Goal: Task Accomplishment & Management: Manage account settings

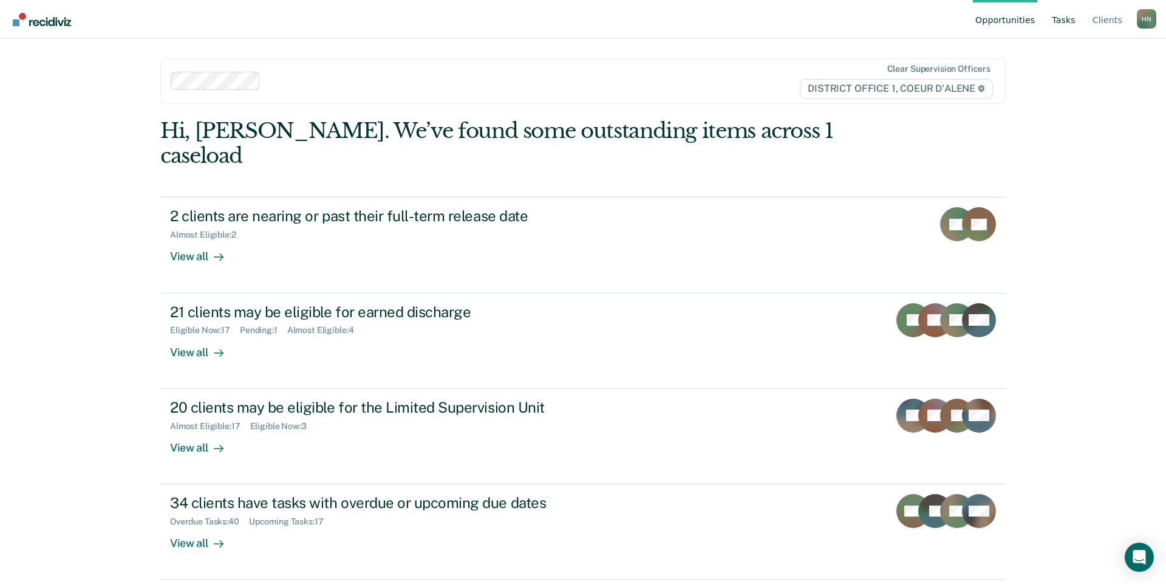
click at [1078, 28] on link "Tasks" at bounding box center [1063, 19] width 29 height 39
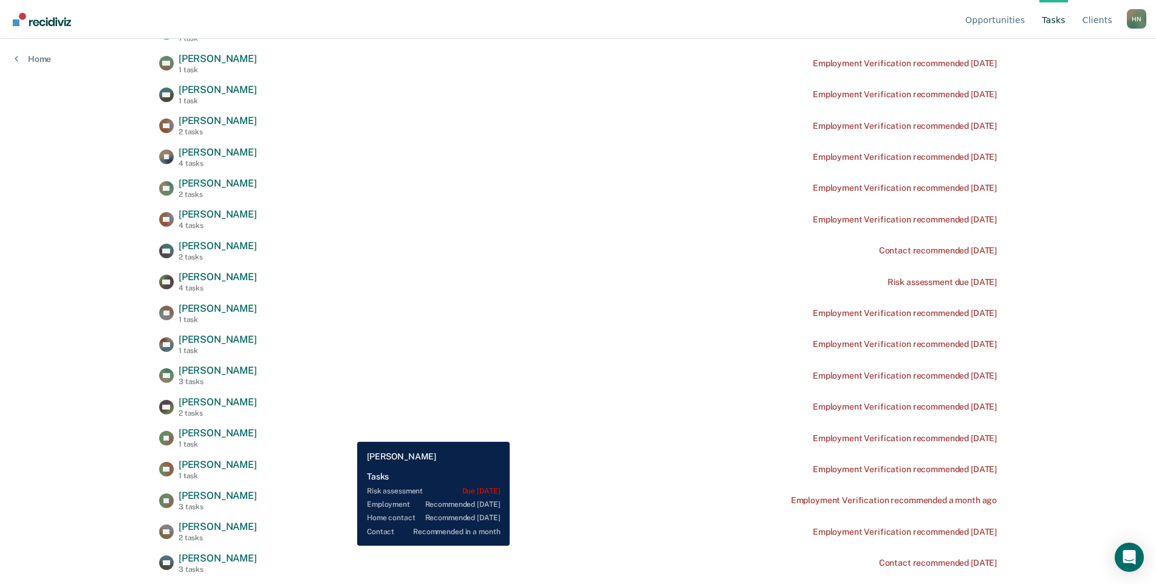
scroll to position [395, 0]
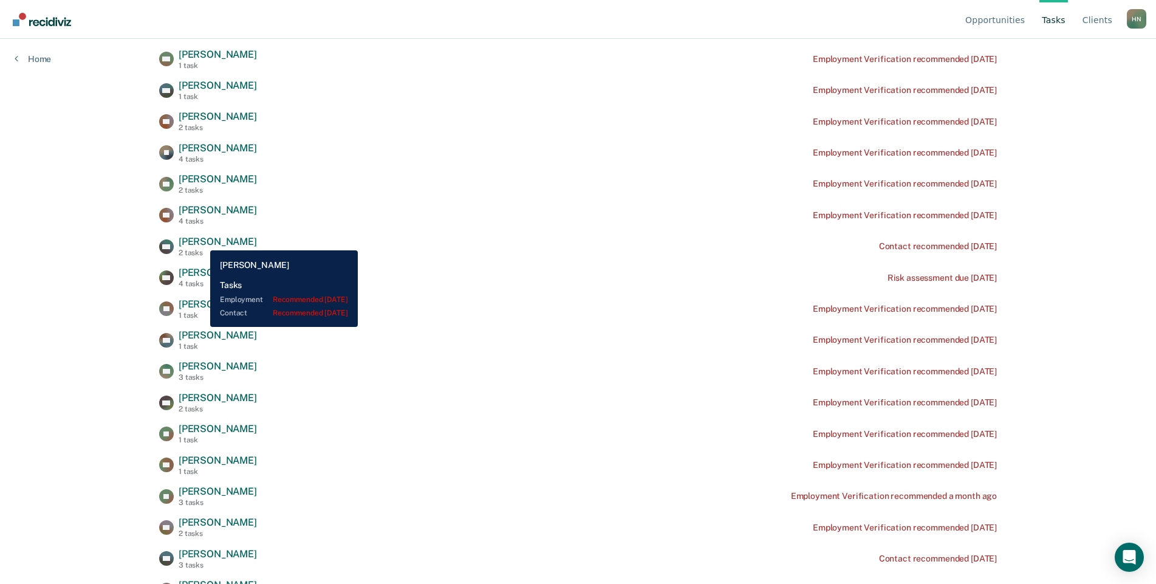
click at [201, 241] on span "[PERSON_NAME]" at bounding box center [218, 242] width 78 height 12
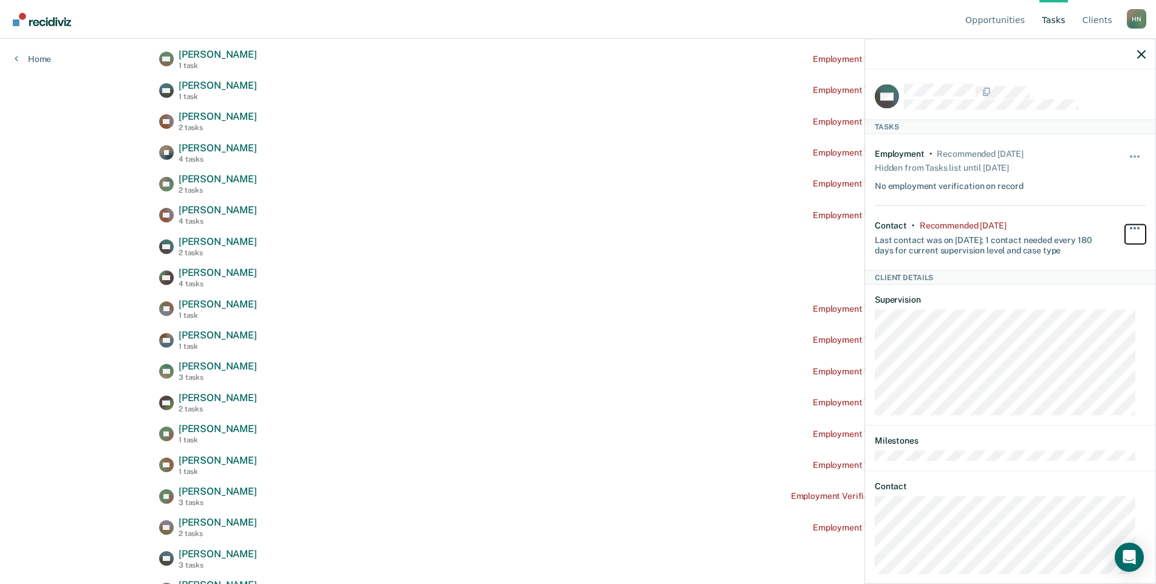
click at [1125, 229] on button "button" at bounding box center [1135, 233] width 21 height 19
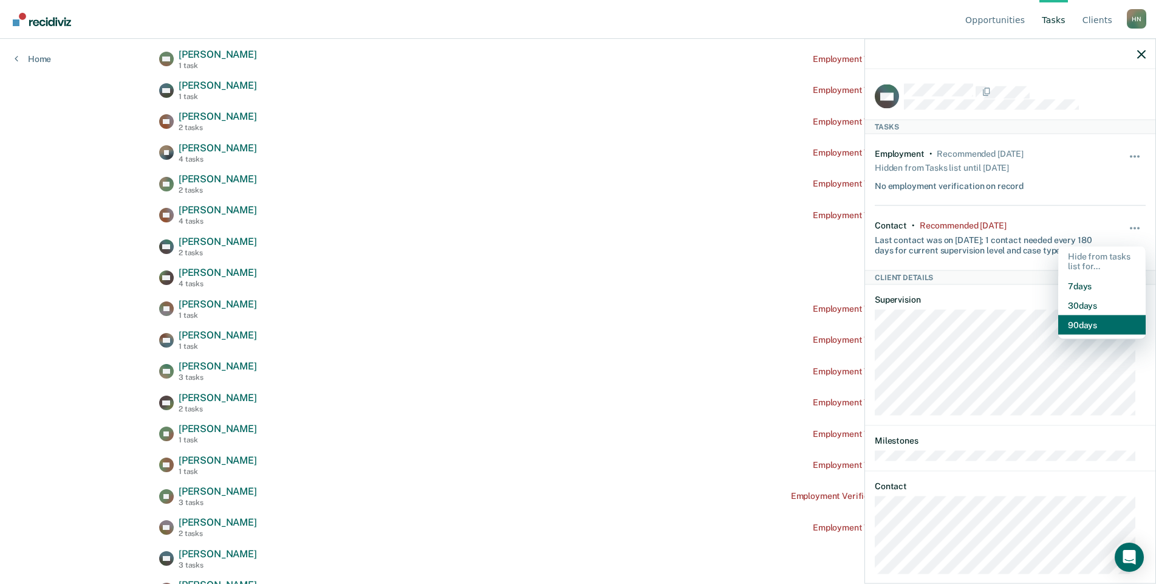
click at [1092, 321] on button "90 days" at bounding box center [1101, 324] width 87 height 19
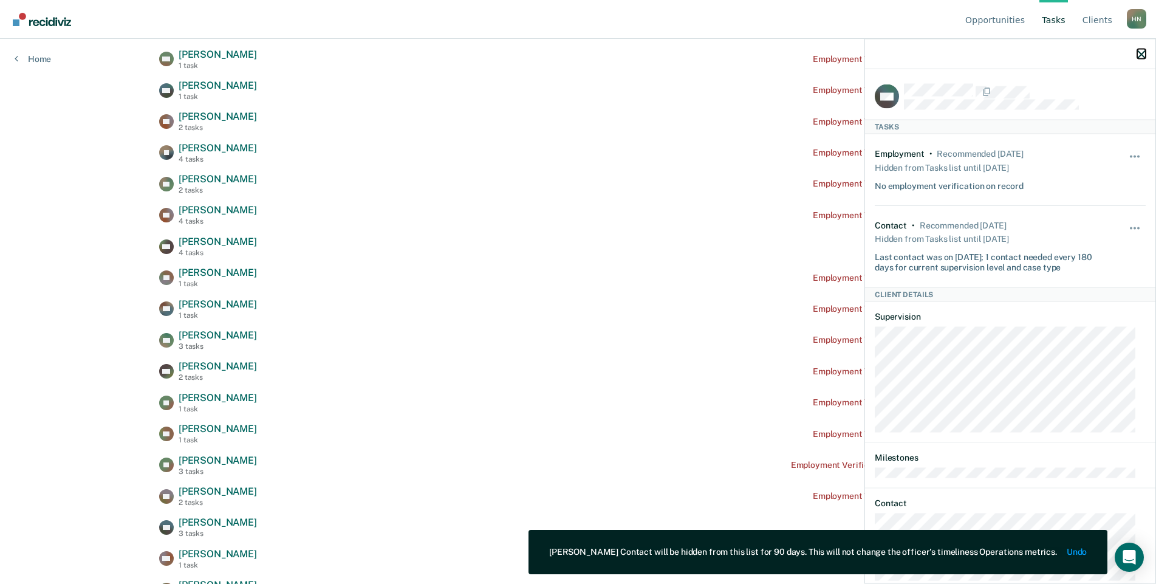
click at [1145, 56] on icon "button" at bounding box center [1141, 54] width 9 height 9
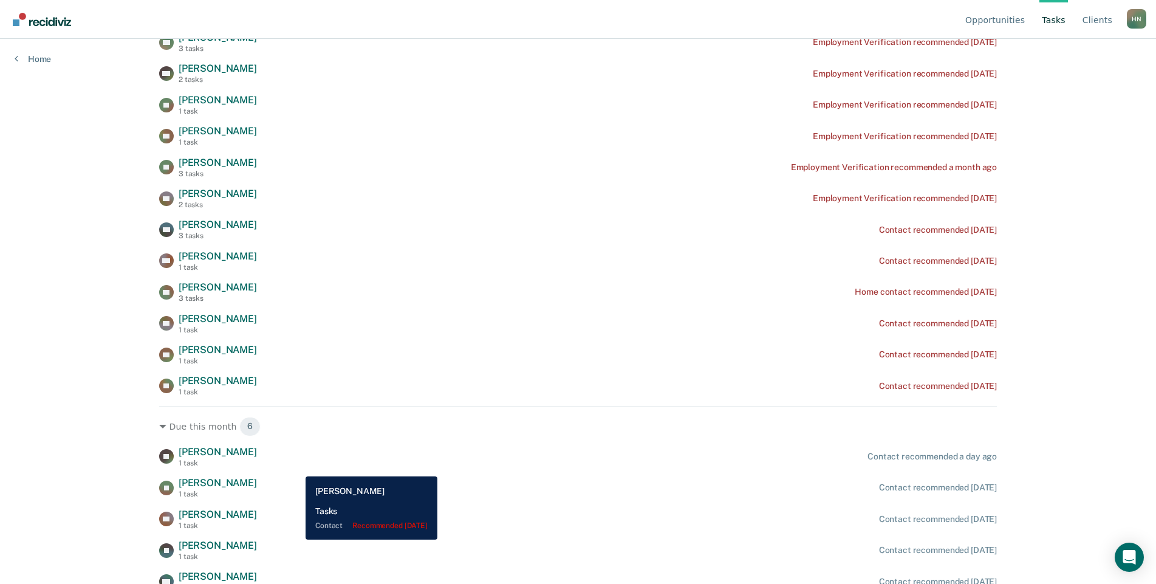
scroll to position [694, 0]
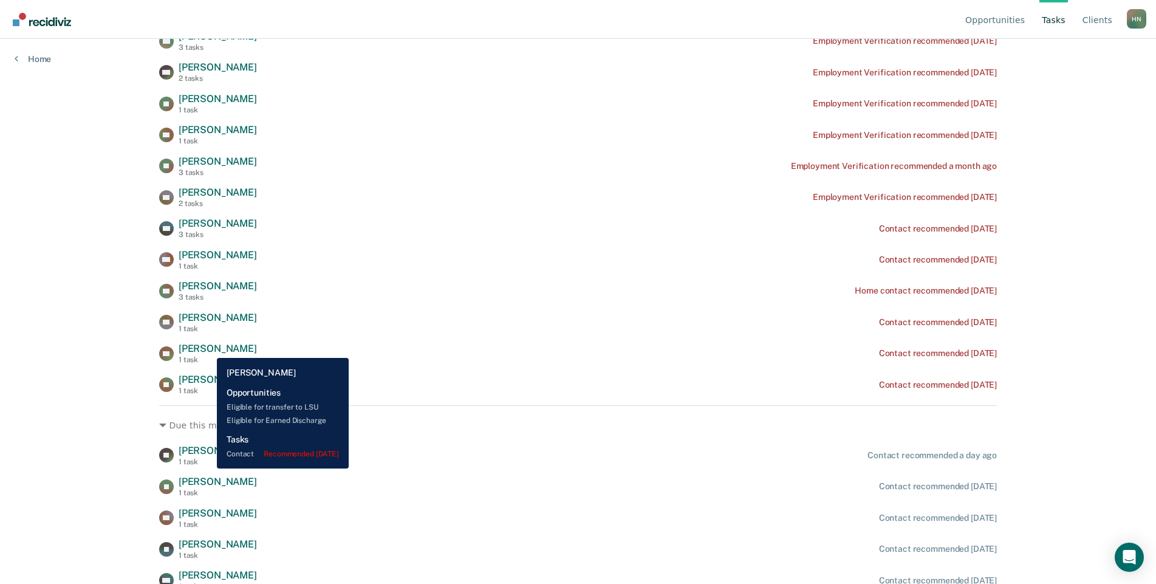
click at [208, 349] on span "[PERSON_NAME]" at bounding box center [218, 349] width 78 height 12
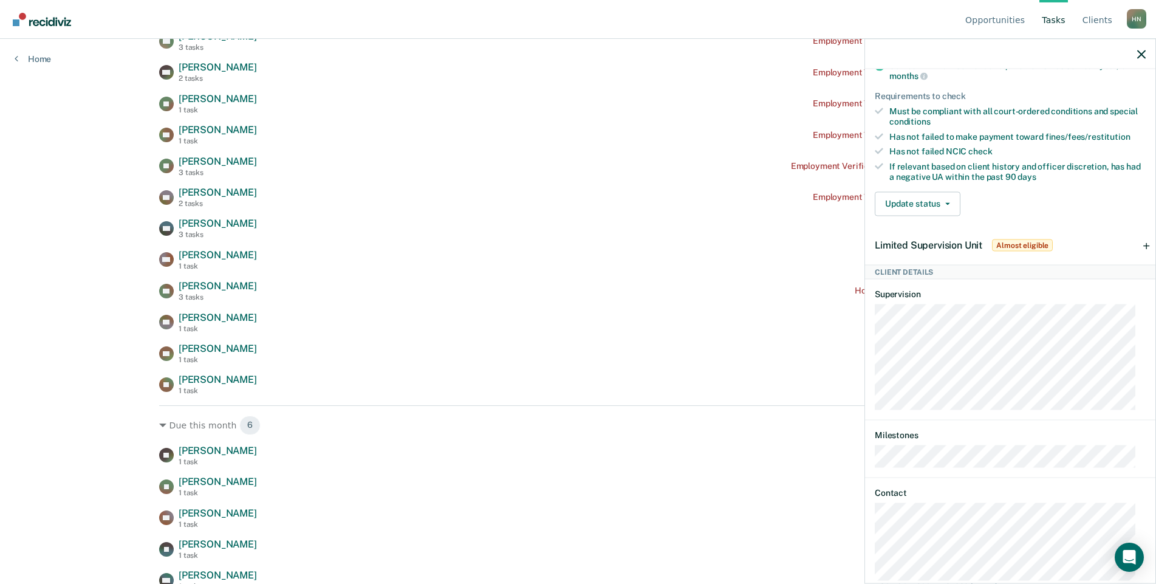
scroll to position [276, 0]
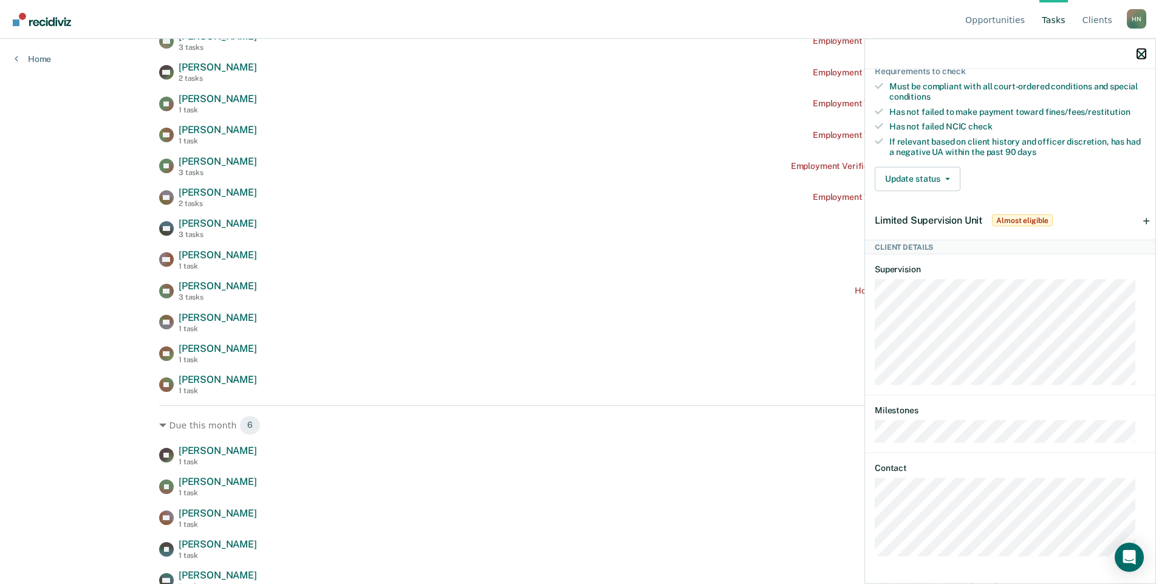
click at [1145, 55] on icon "button" at bounding box center [1141, 54] width 9 height 9
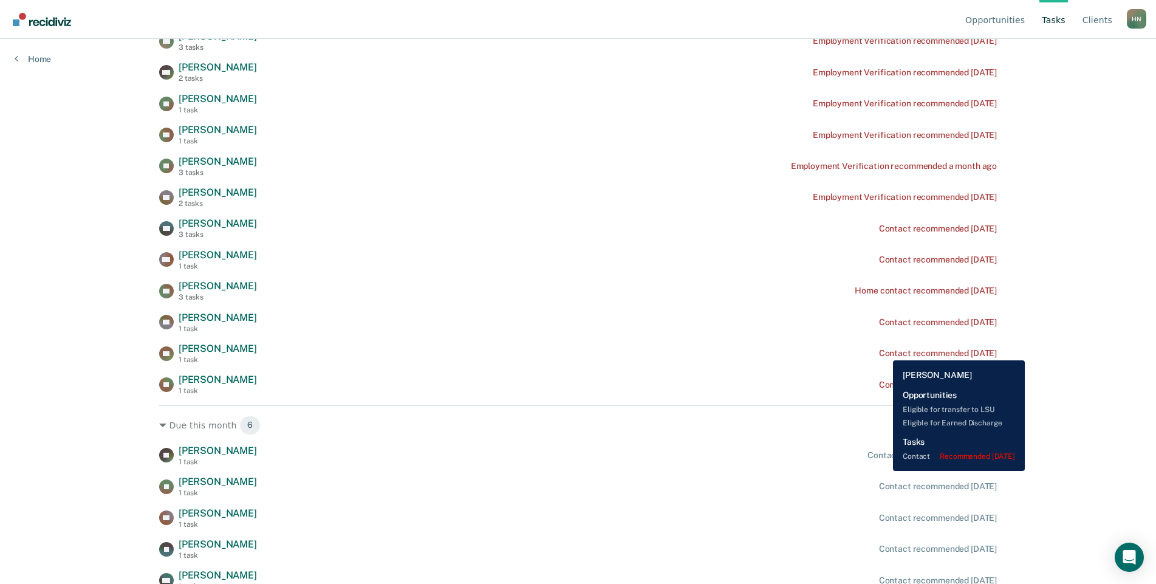
click at [884, 351] on div "Contact recommended [DATE]" at bounding box center [938, 353] width 118 height 10
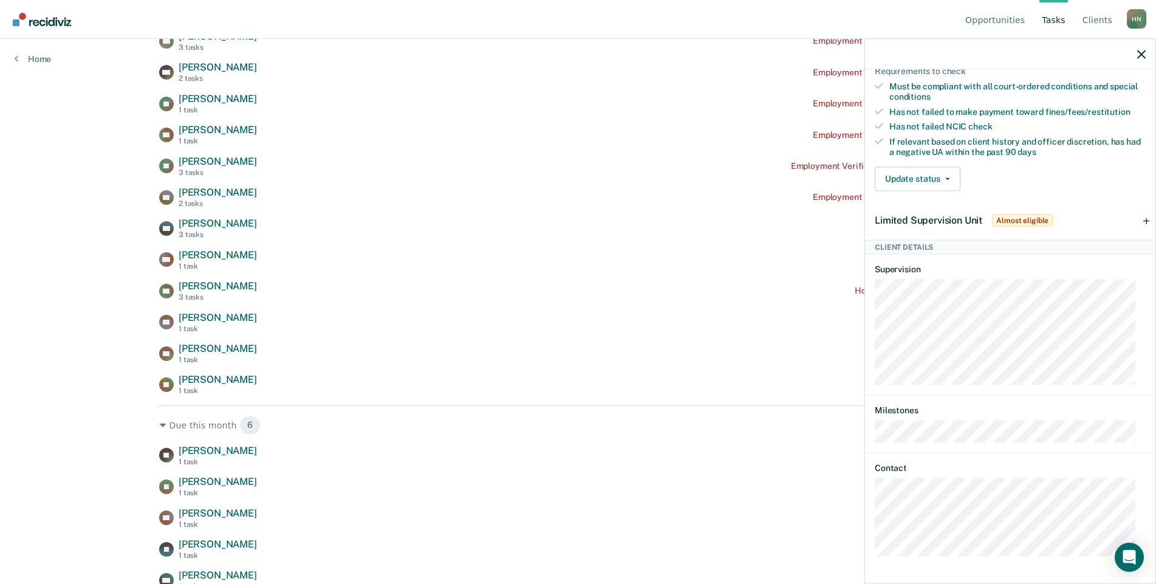
scroll to position [0, 0]
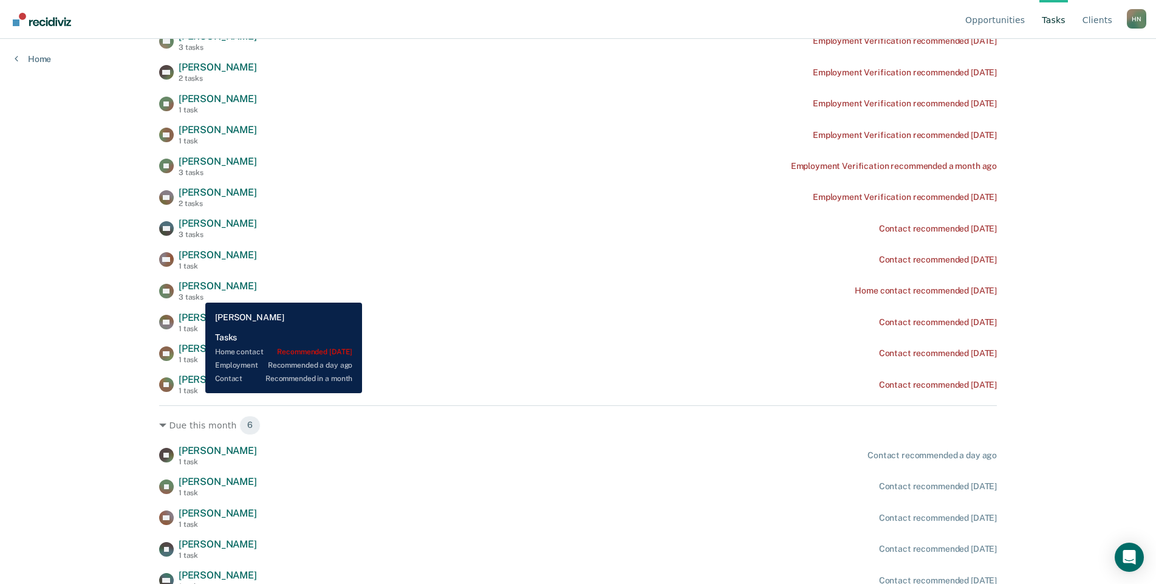
click at [196, 293] on div "3 tasks" at bounding box center [218, 297] width 78 height 9
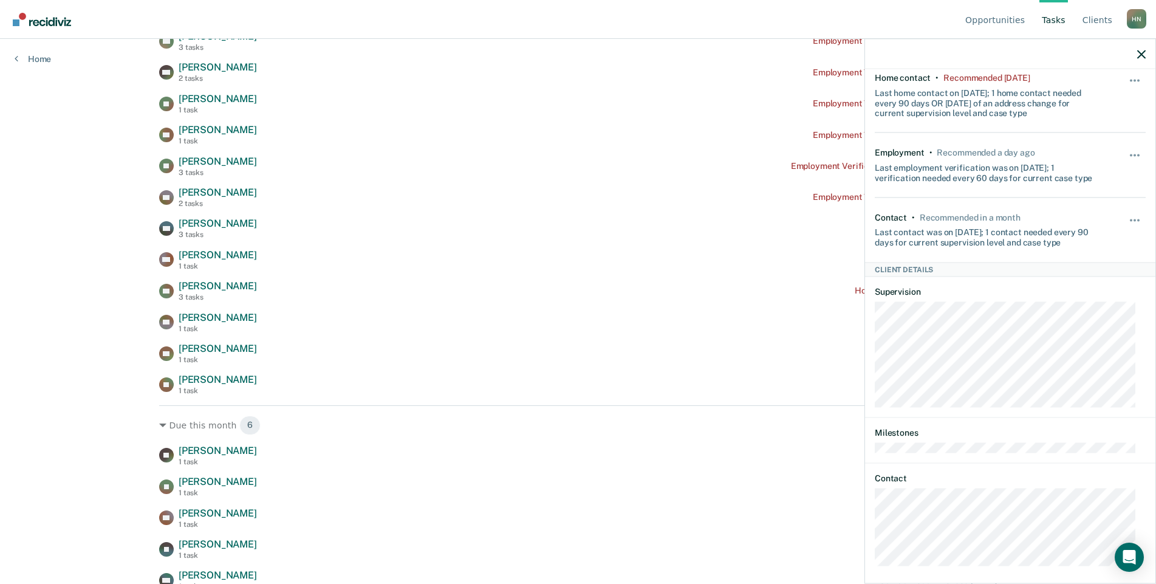
scroll to position [77, 0]
click at [1142, 54] on icon "button" at bounding box center [1141, 54] width 9 height 9
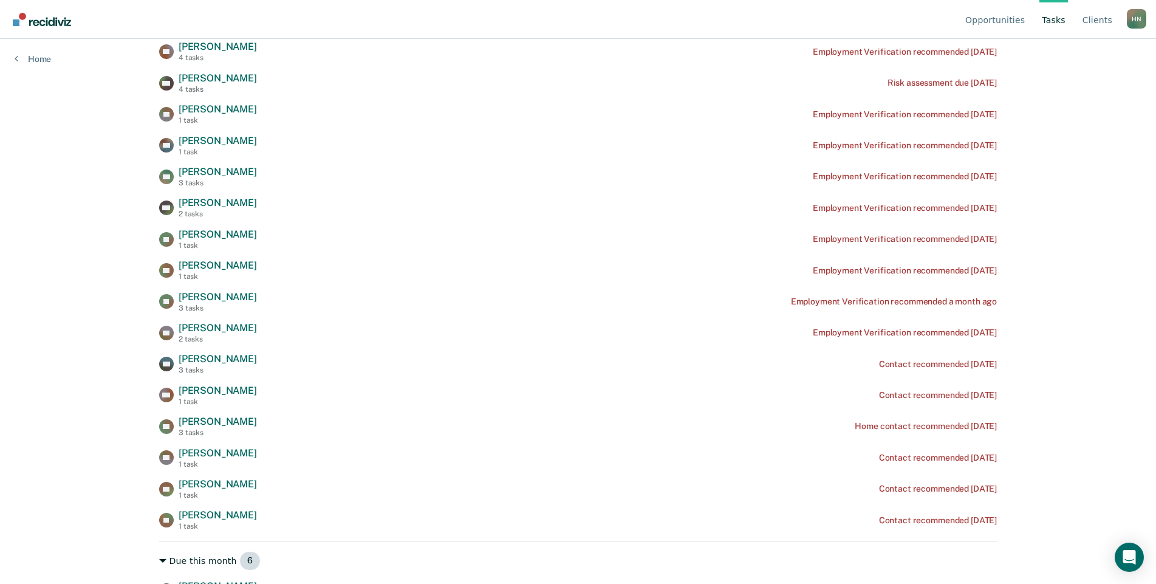
scroll to position [552, 0]
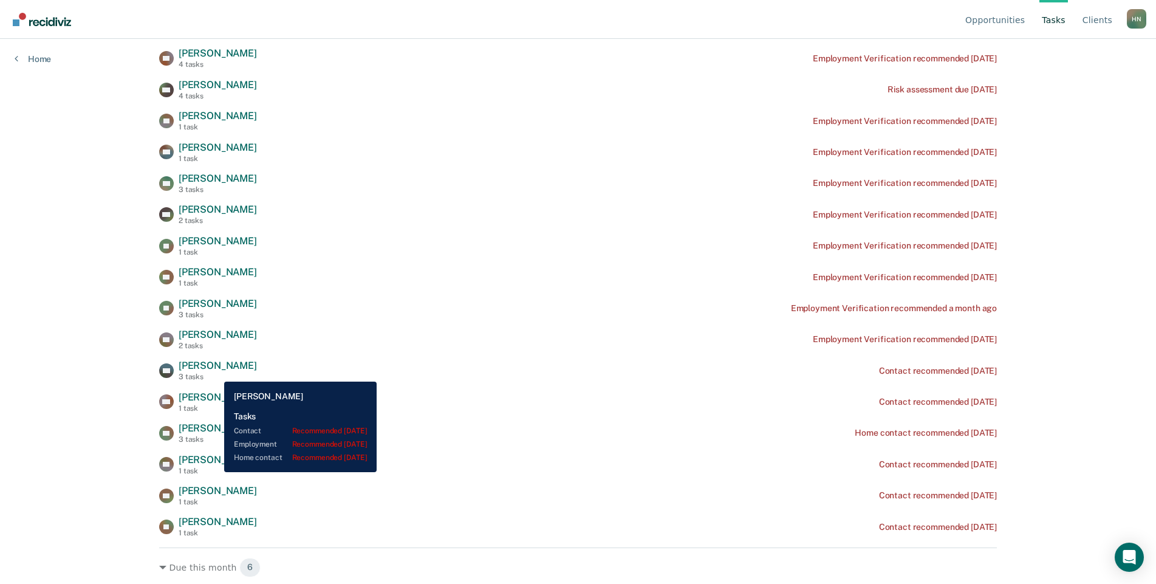
click at [215, 372] on div "[PERSON_NAME] 3 tasks" at bounding box center [218, 370] width 78 height 21
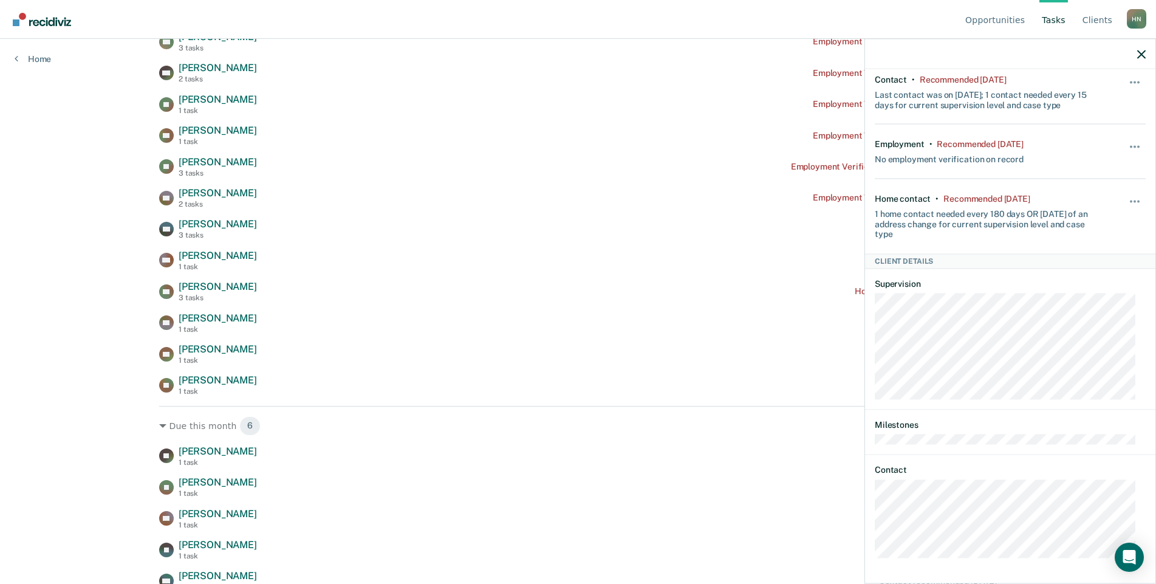
scroll to position [732, 0]
